Goal: Task Accomplishment & Management: Manage account settings

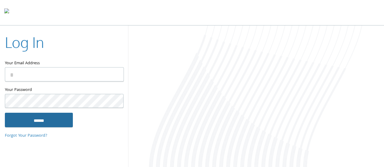
type input "**********"
click at [47, 119] on input "******" at bounding box center [39, 120] width 68 height 15
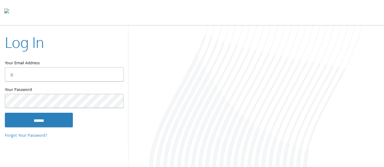
type input "**********"
click at [329, 17] on div at bounding box center [192, 12] width 384 height 25
